Goal: Obtain resource: Obtain resource

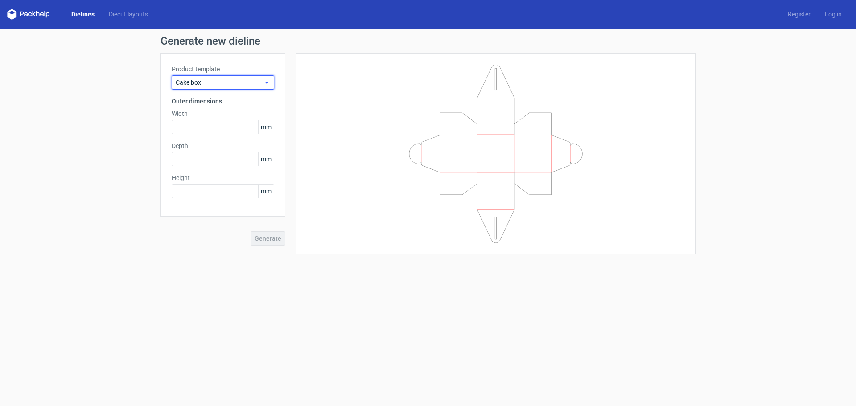
click at [254, 85] on span "Cake box" at bounding box center [220, 82] width 88 height 9
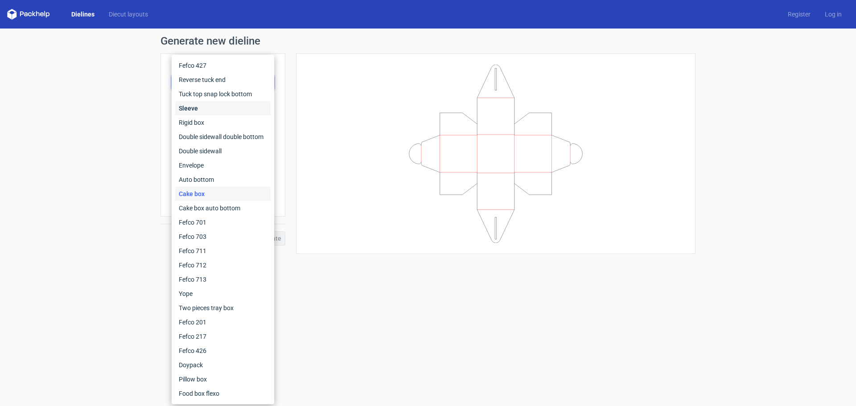
click at [234, 104] on div "Sleeve" at bounding box center [222, 108] width 95 height 14
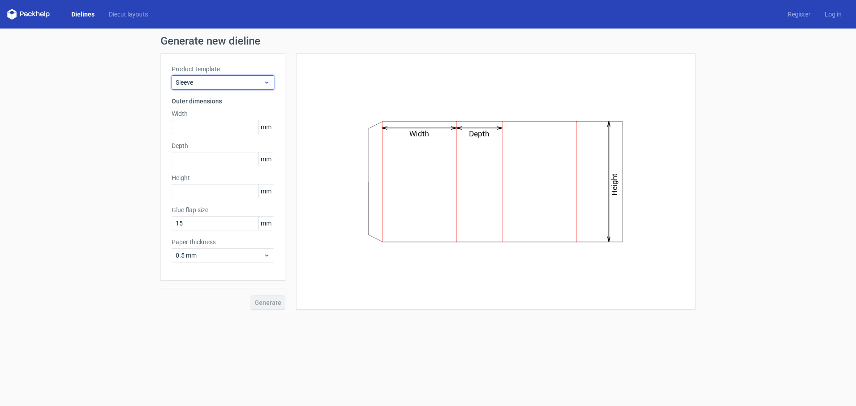
click at [262, 82] on span "Sleeve" at bounding box center [220, 82] width 88 height 9
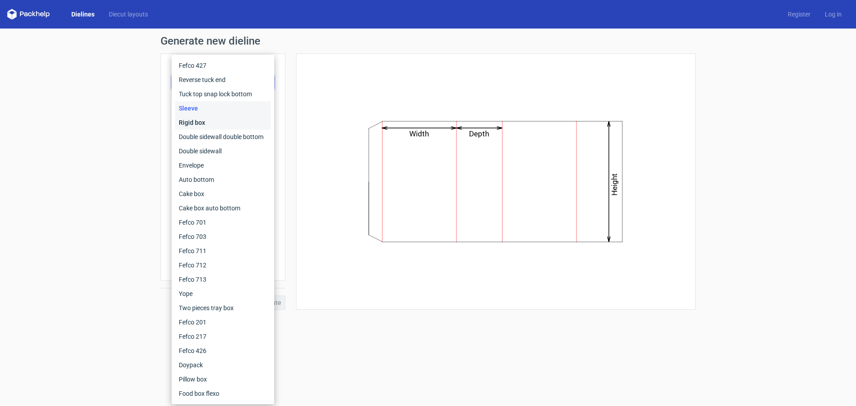
click at [227, 126] on div "Rigid box" at bounding box center [222, 123] width 95 height 14
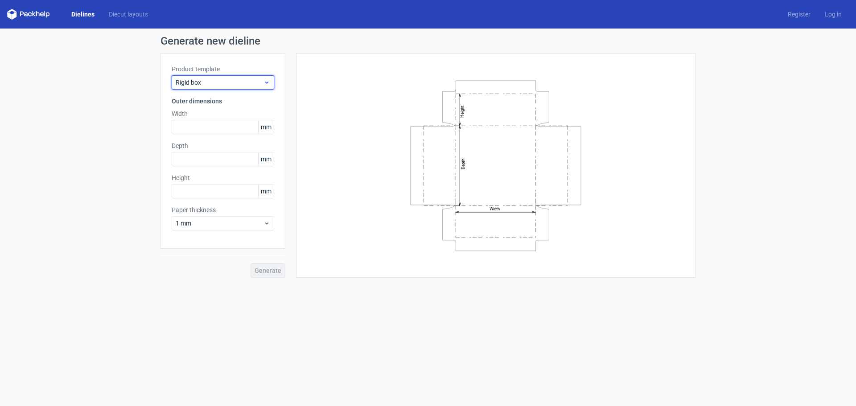
click at [257, 81] on span "Rigid box" at bounding box center [220, 82] width 88 height 9
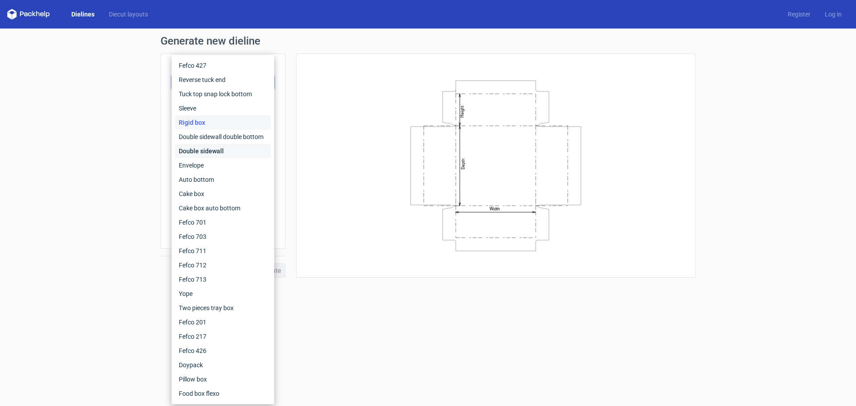
click at [213, 152] on div "Double sidewall" at bounding box center [222, 151] width 95 height 14
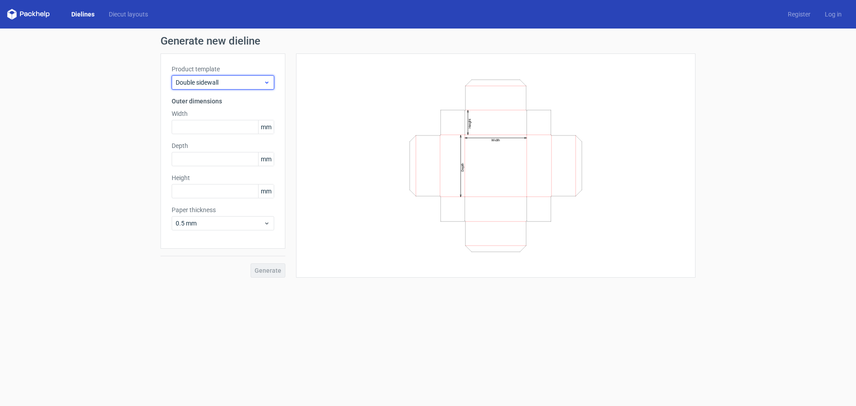
click at [256, 83] on span "Double sidewall" at bounding box center [220, 82] width 88 height 9
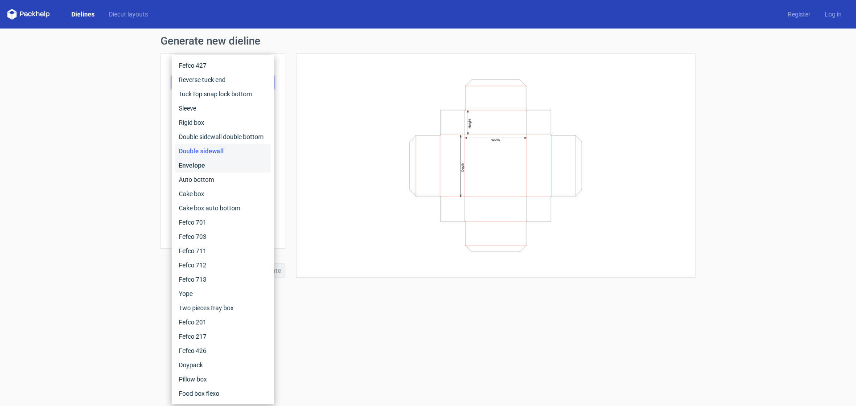
click at [203, 167] on div "Envelope" at bounding box center [222, 165] width 95 height 14
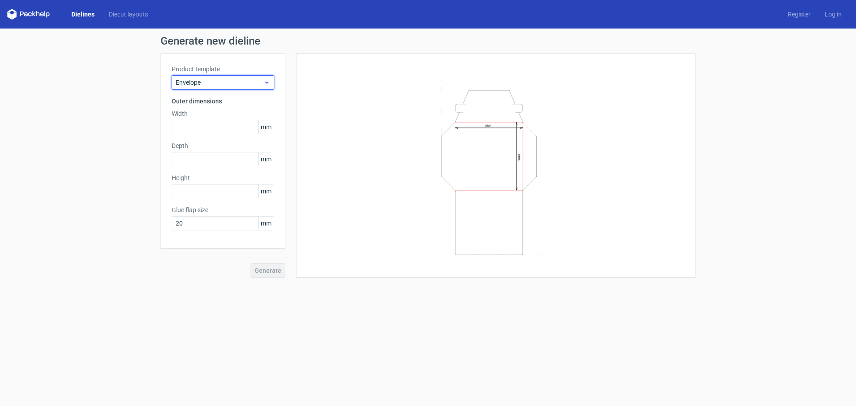
click at [260, 80] on span "Envelope" at bounding box center [220, 82] width 88 height 9
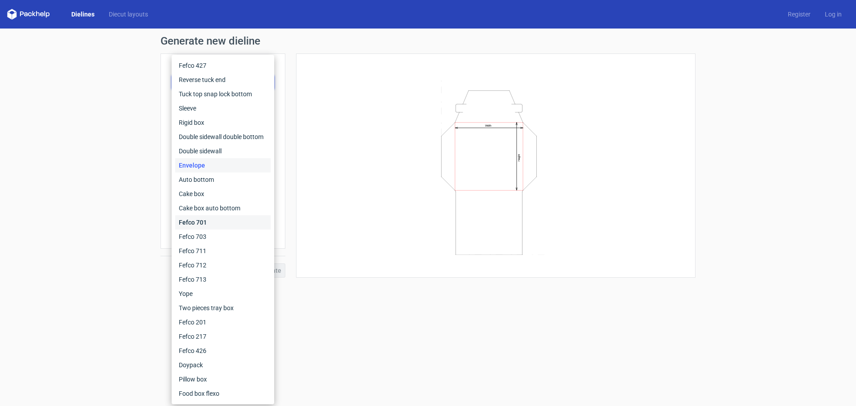
click at [200, 223] on div "Fefco 701" at bounding box center [222, 222] width 95 height 14
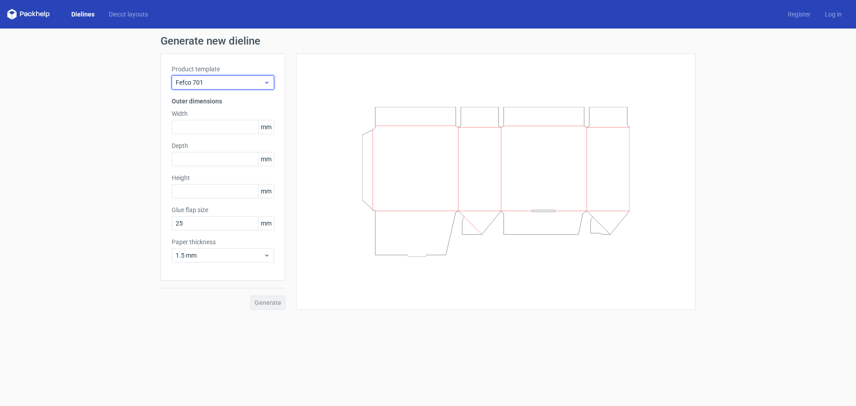
click at [253, 82] on span "Fefco 701" at bounding box center [220, 82] width 88 height 9
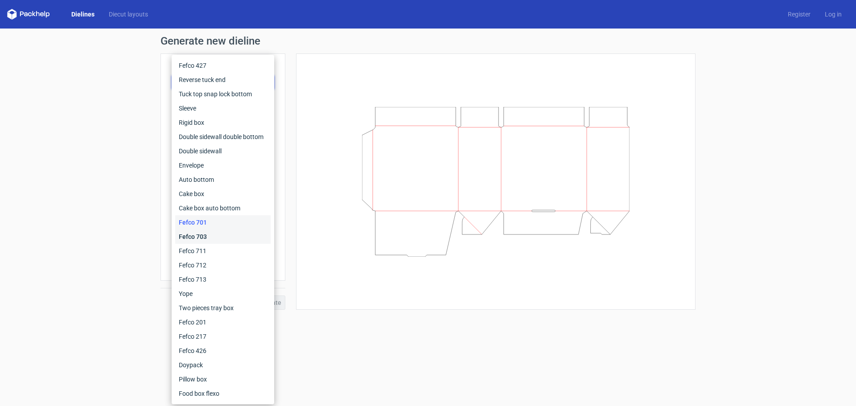
click at [199, 242] on div "Fefco 703" at bounding box center [222, 237] width 95 height 14
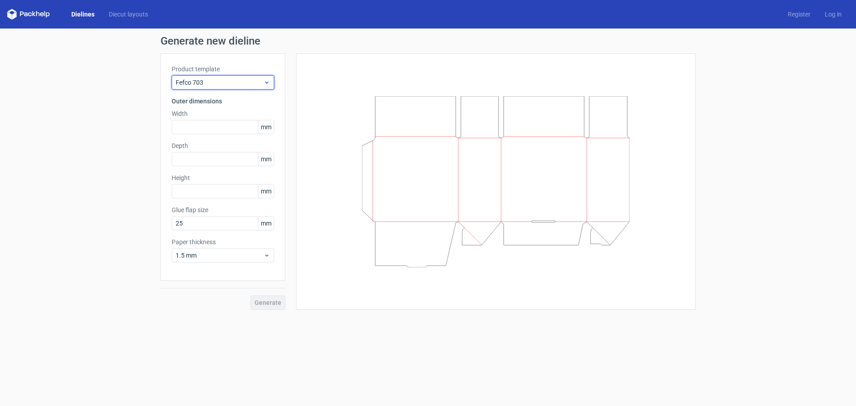
click at [264, 86] on div "Fefco 703" at bounding box center [223, 82] width 103 height 14
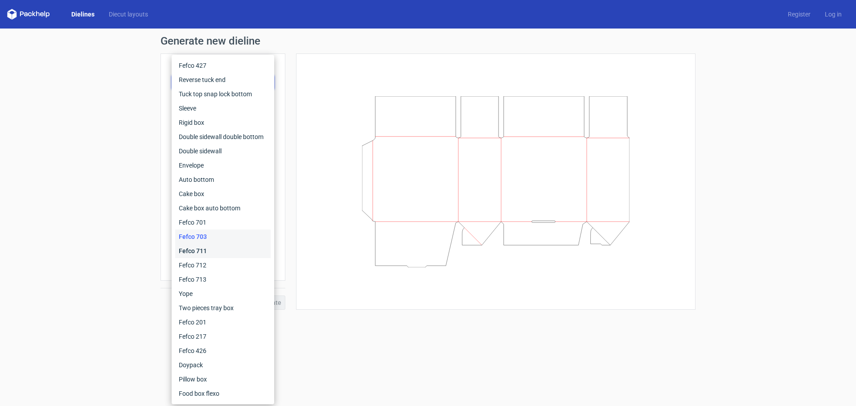
click at [203, 255] on div "Fefco 711" at bounding box center [222, 251] width 95 height 14
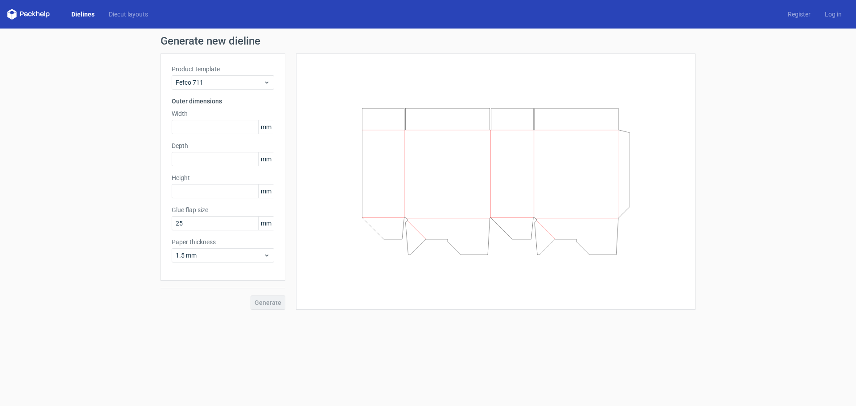
click at [261, 74] on div "Product template Fefco 711" at bounding box center [223, 77] width 103 height 25
click at [254, 87] on div "Fefco 711" at bounding box center [223, 82] width 103 height 14
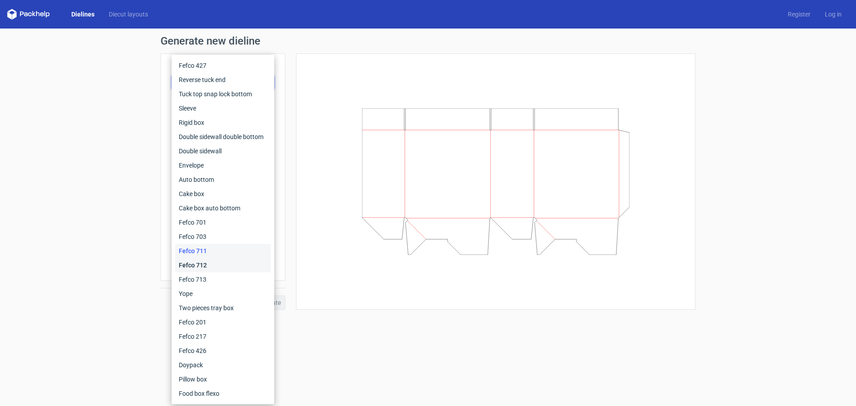
click at [195, 266] on div "Fefco 712" at bounding box center [222, 265] width 95 height 14
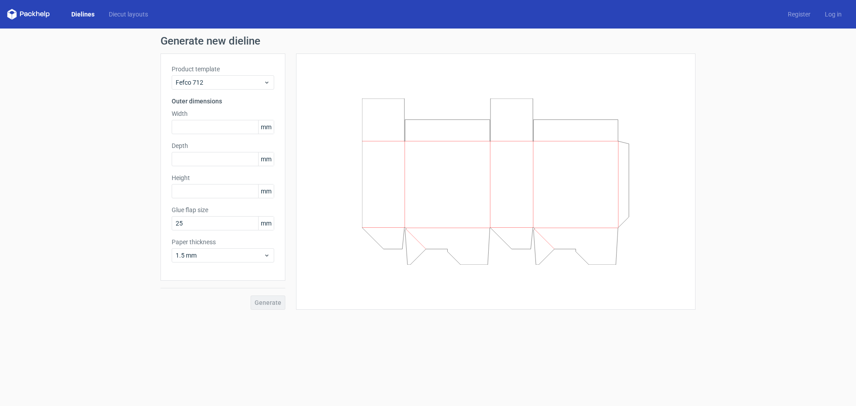
click at [34, 16] on icon at bounding box center [28, 14] width 43 height 11
click at [34, 12] on icon at bounding box center [28, 14] width 43 height 11
click at [147, 12] on link "Diecut layouts" at bounding box center [129, 14] width 54 height 9
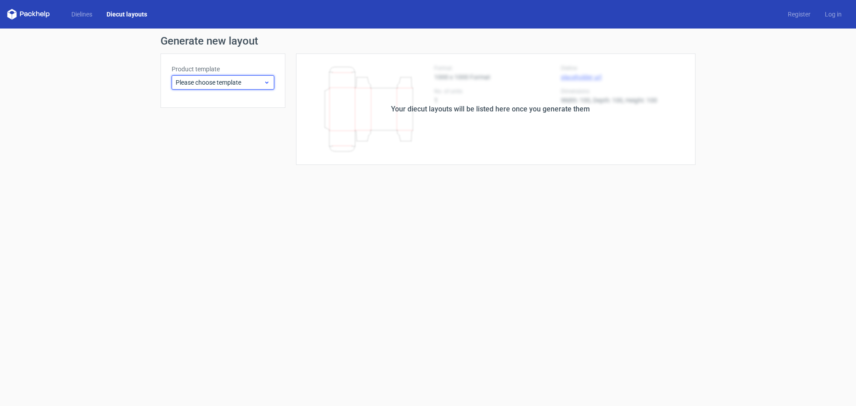
click at [216, 85] on span "Please choose template" at bounding box center [220, 82] width 88 height 9
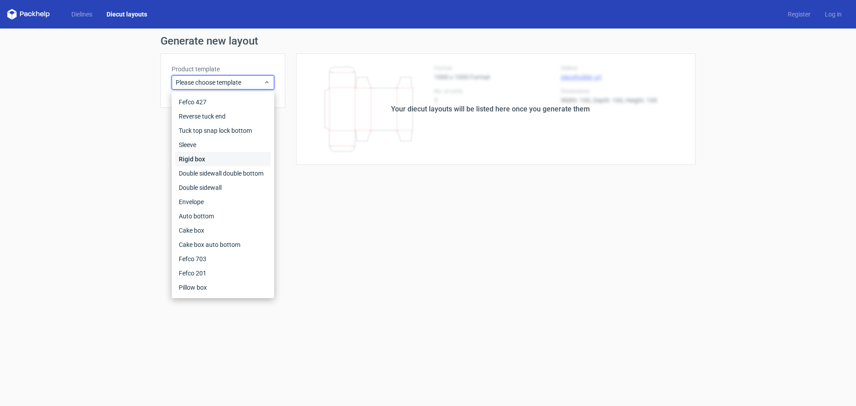
click at [199, 159] on div "Rigid box" at bounding box center [222, 159] width 95 height 14
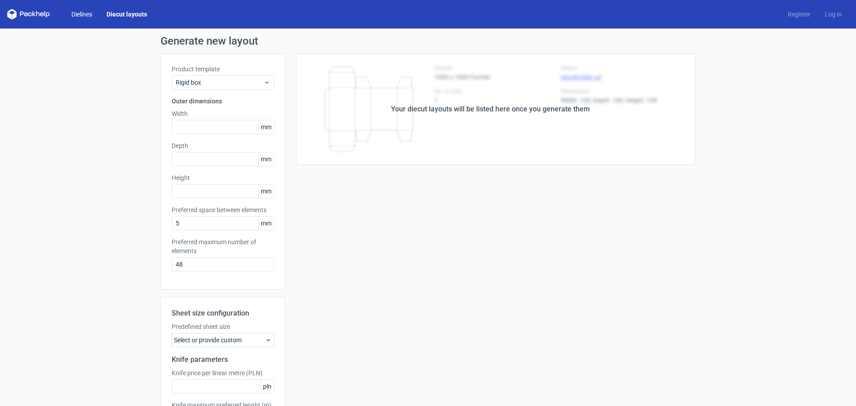
click at [81, 14] on link "Dielines" at bounding box center [81, 14] width 35 height 9
